Goal: Navigation & Orientation: Find specific page/section

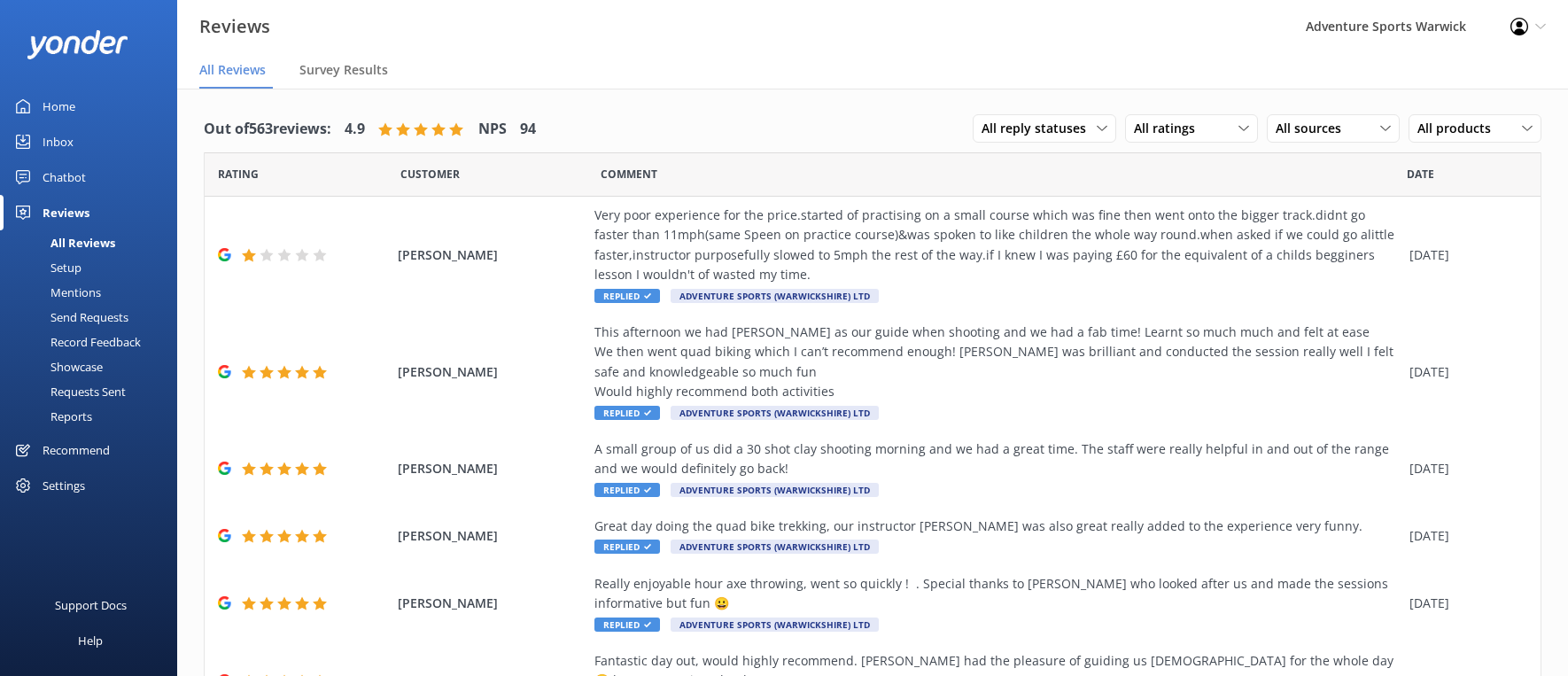
click at [61, 108] on div "Home" at bounding box center [59, 106] width 33 height 36
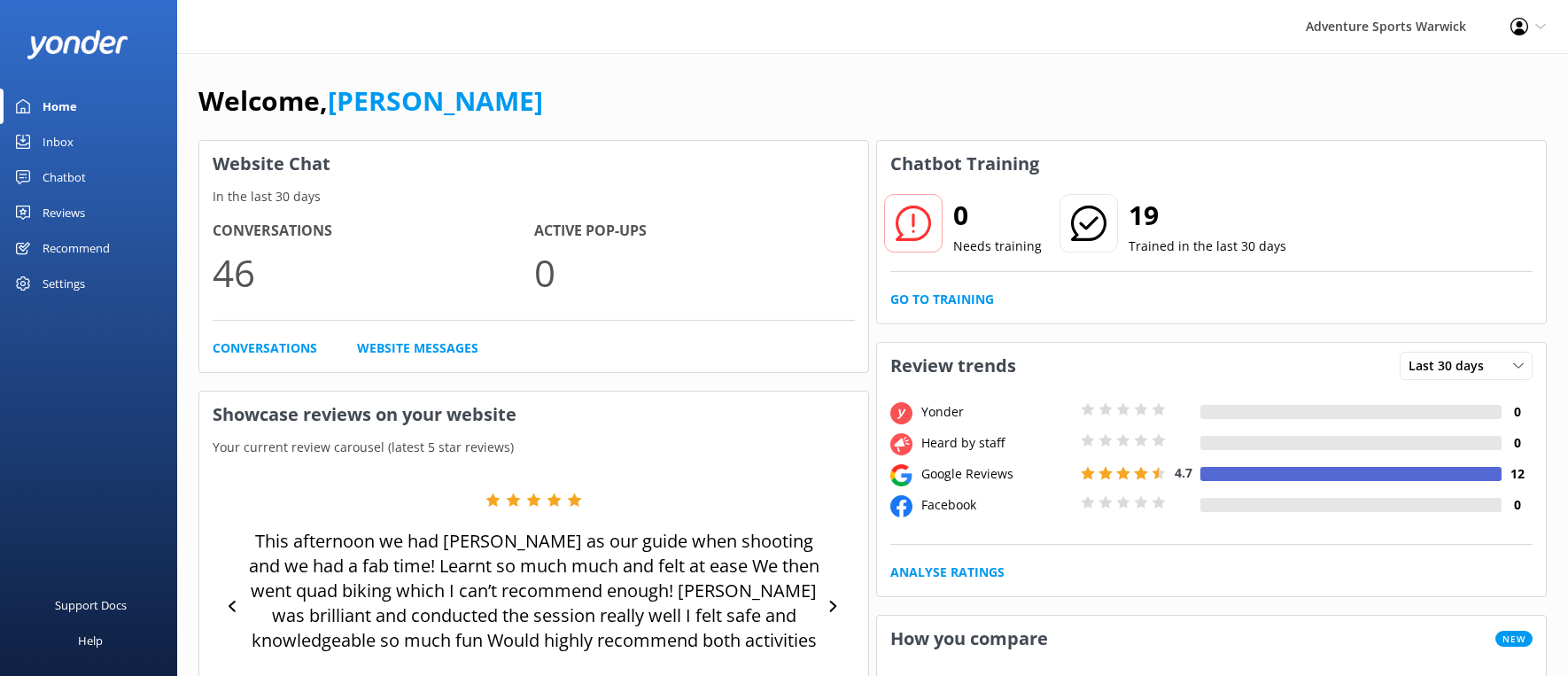
click at [54, 211] on div "Reviews" at bounding box center [64, 212] width 42 height 36
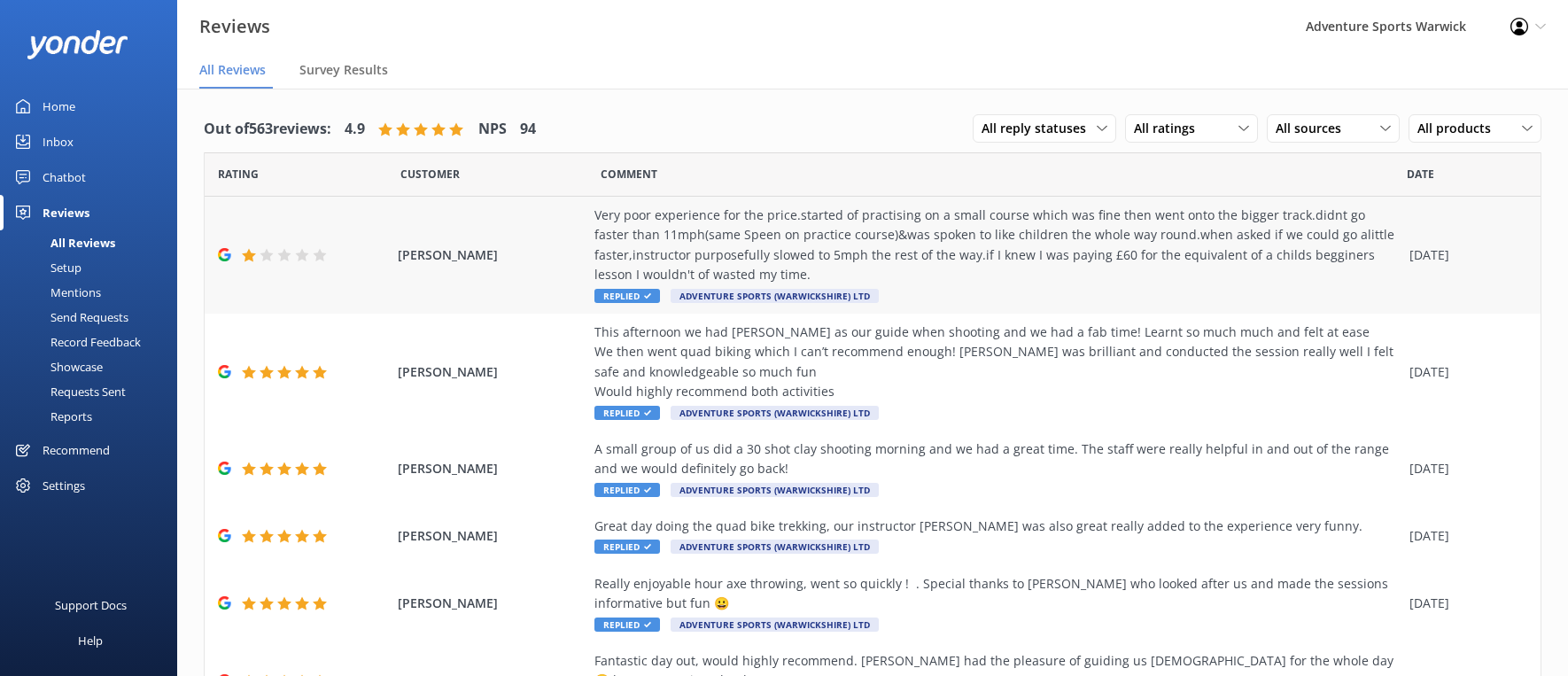
click at [861, 244] on div "Very poor experience for the price.started of practising on a small course whic…" at bounding box center [997, 245] width 806 height 80
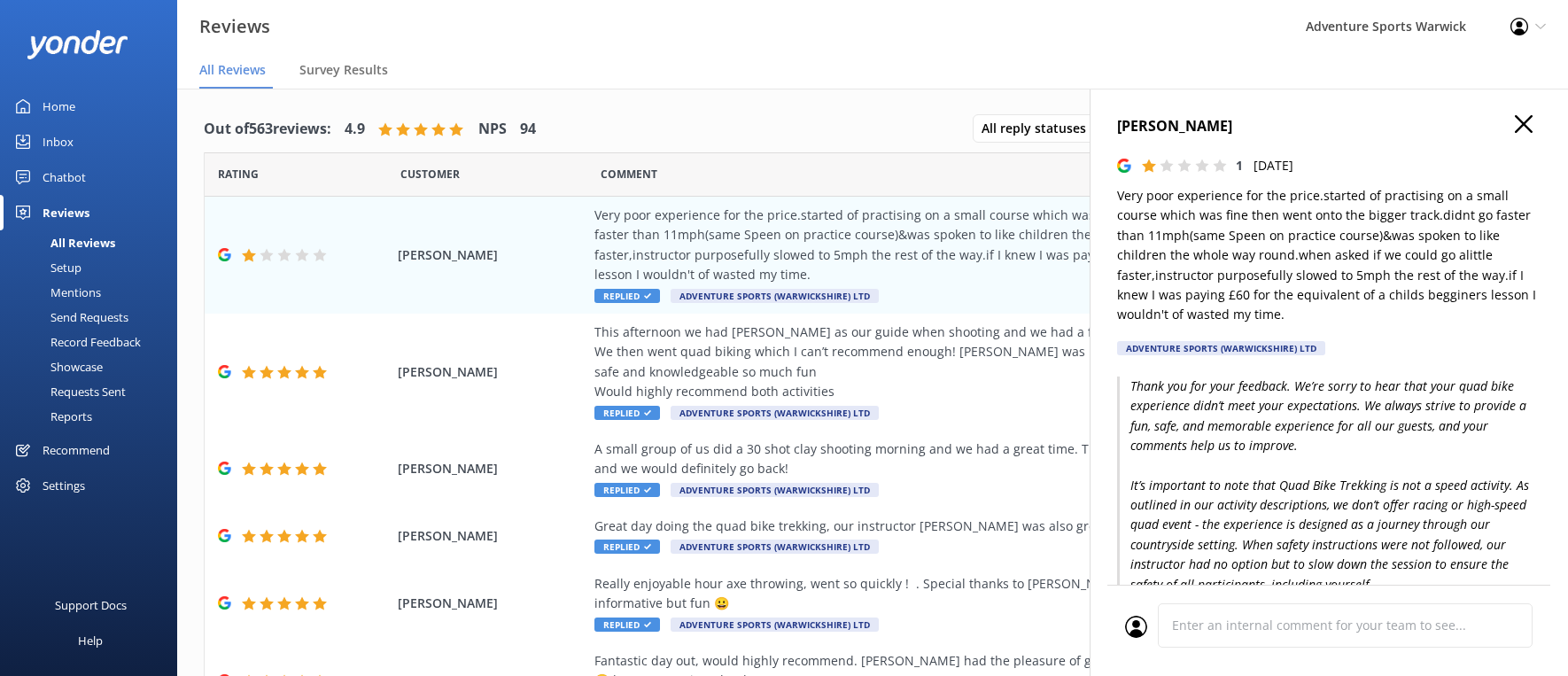
click at [69, 142] on div "Inbox" at bounding box center [58, 142] width 31 height 36
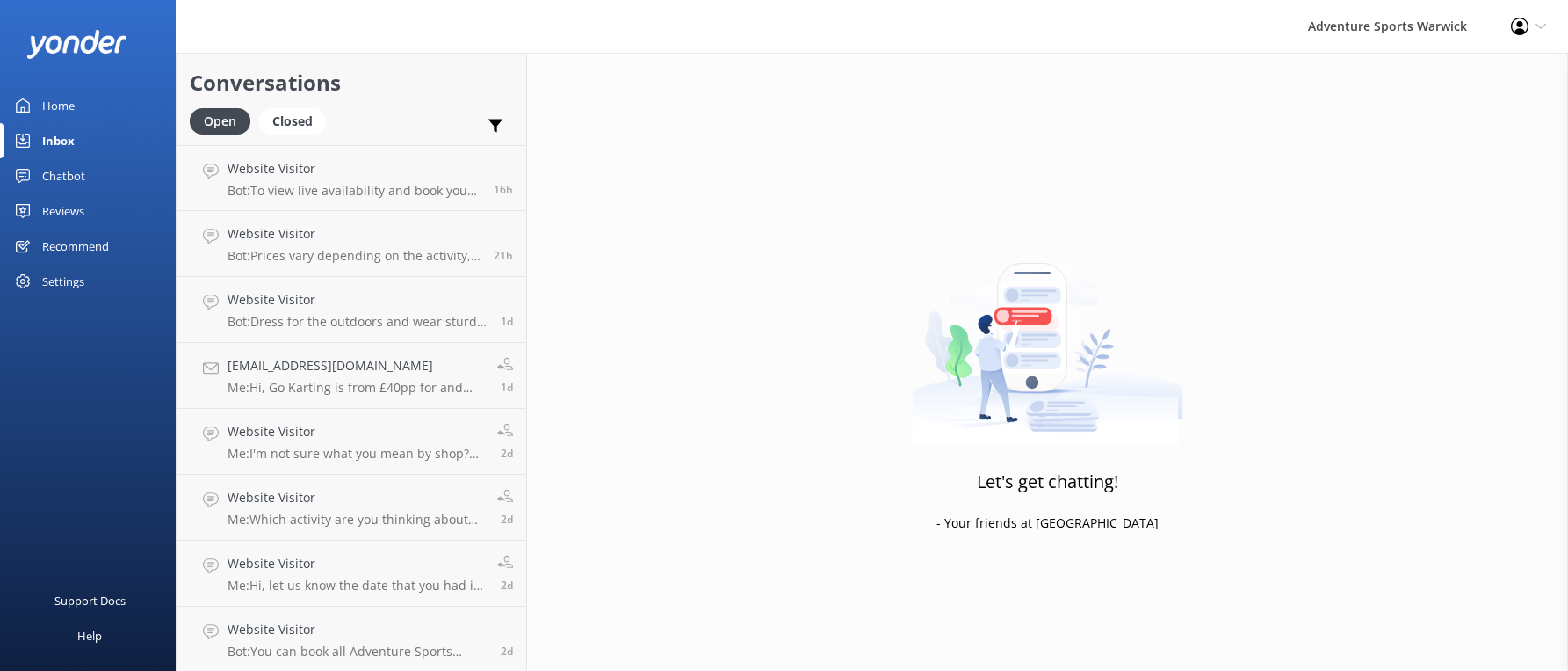
click at [67, 102] on div "Home" at bounding box center [58, 105] width 33 height 35
